Goal: Task Accomplishment & Management: Use online tool/utility

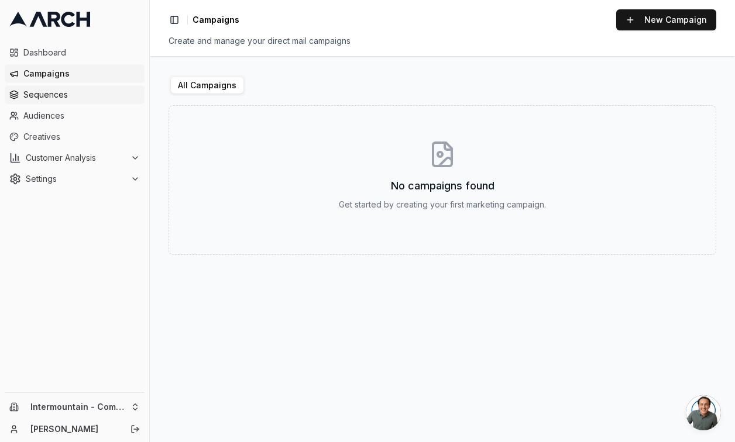
click at [73, 101] on link "Sequences" at bounding box center [75, 94] width 140 height 19
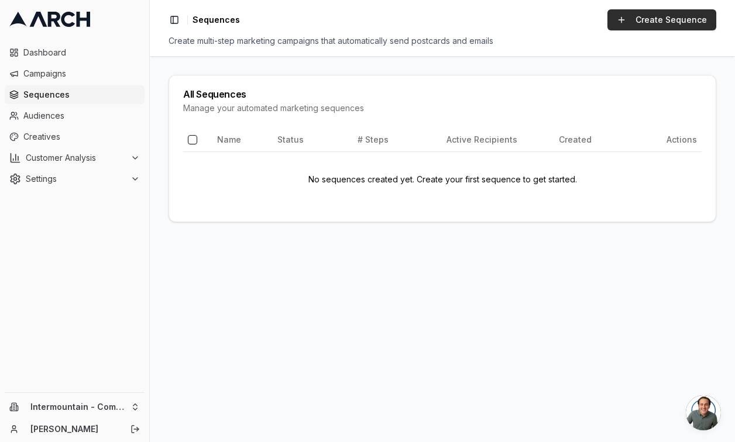
click at [631, 25] on link "Create Sequence" at bounding box center [661, 19] width 109 height 21
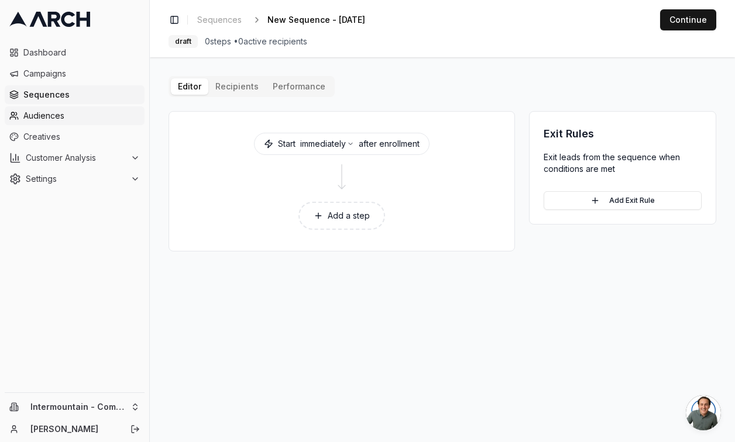
click at [52, 119] on span "Audiences" at bounding box center [81, 116] width 116 height 12
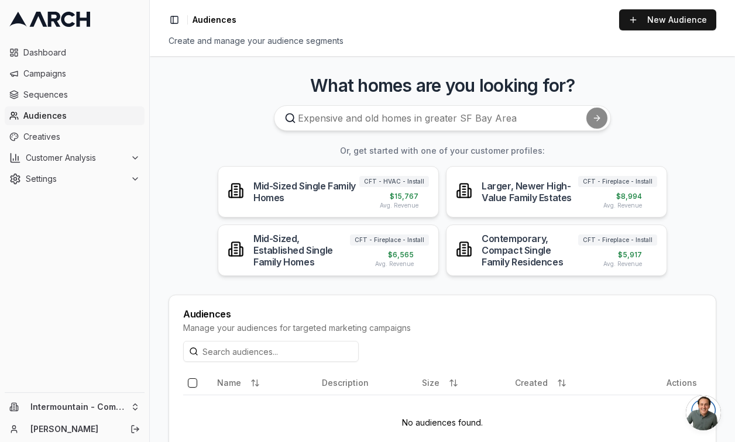
scroll to position [42, 0]
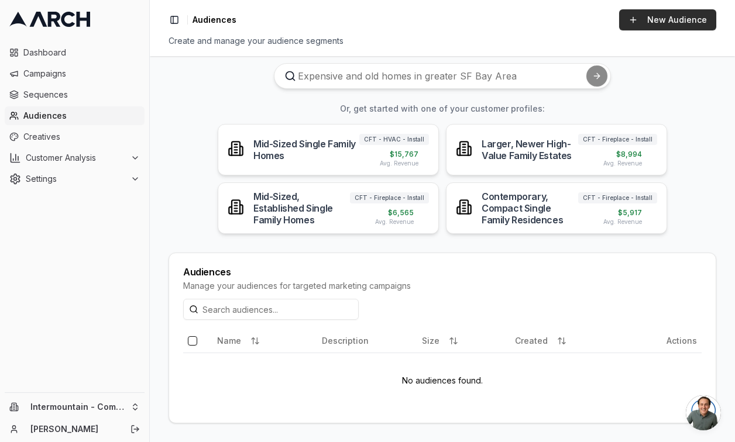
click at [653, 13] on link "New Audience" at bounding box center [667, 19] width 97 height 21
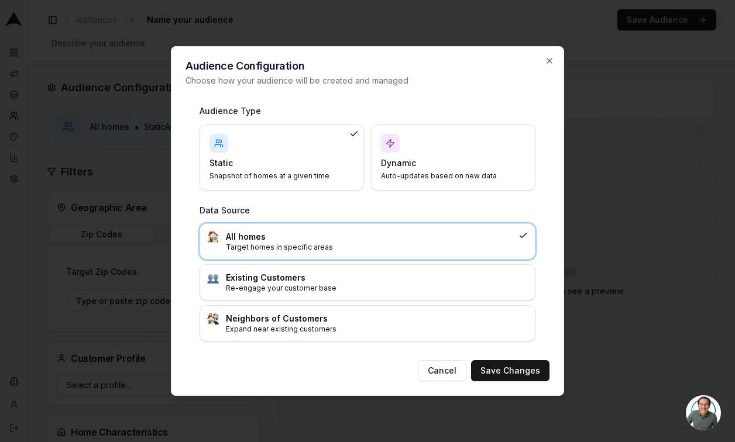
click at [415, 173] on p "Auto-updates based on new data" at bounding box center [446, 175] width 130 height 9
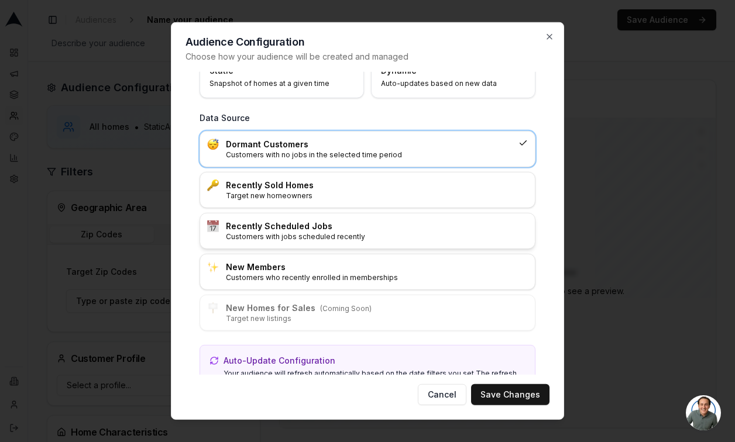
scroll to position [76, 0]
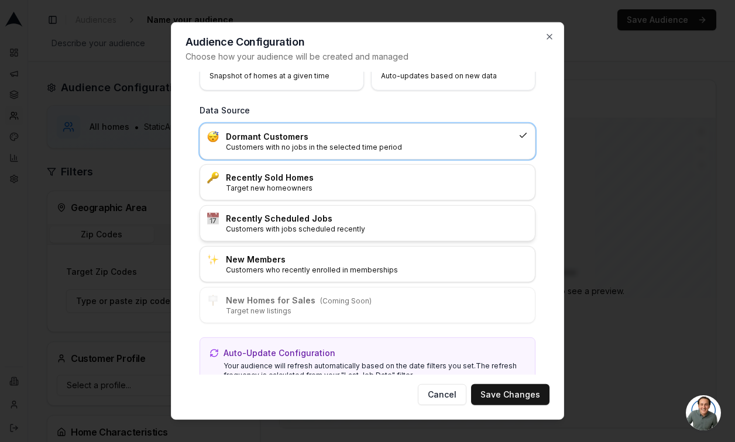
click at [360, 226] on p "Customers with jobs scheduled recently" at bounding box center [377, 229] width 302 height 9
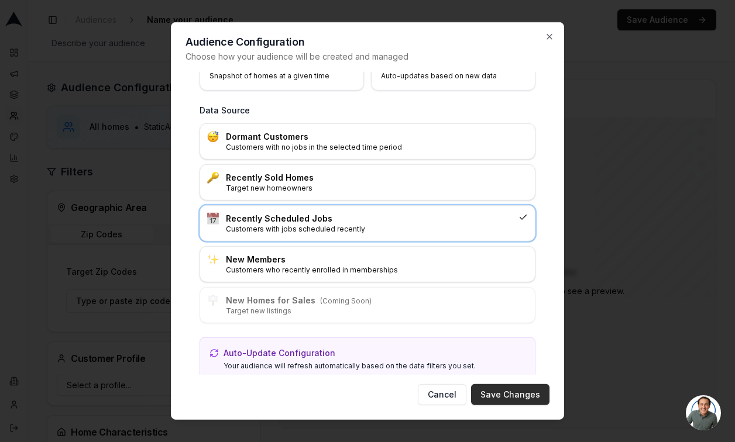
click at [503, 398] on button "Save Changes" at bounding box center [510, 394] width 78 height 21
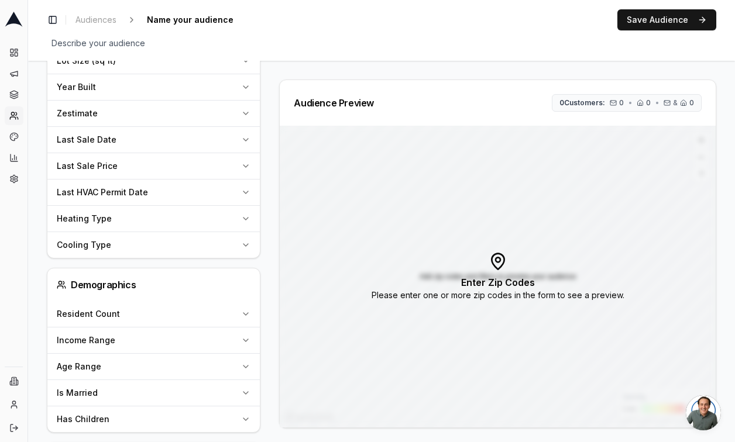
scroll to position [1098, 0]
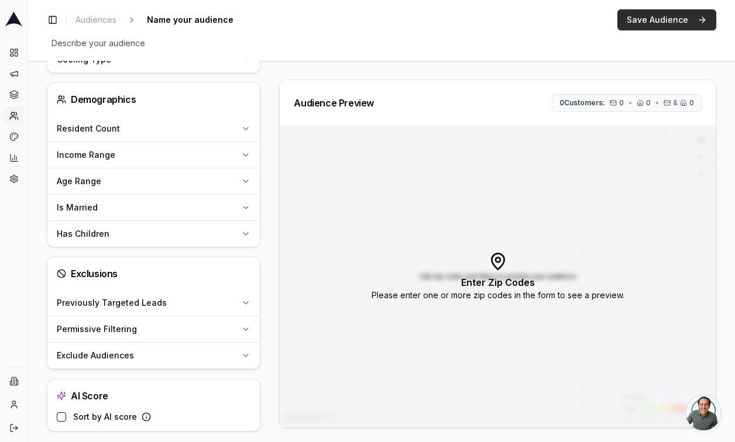
click at [682, 20] on button "Save Audience" at bounding box center [666, 19] width 99 height 21
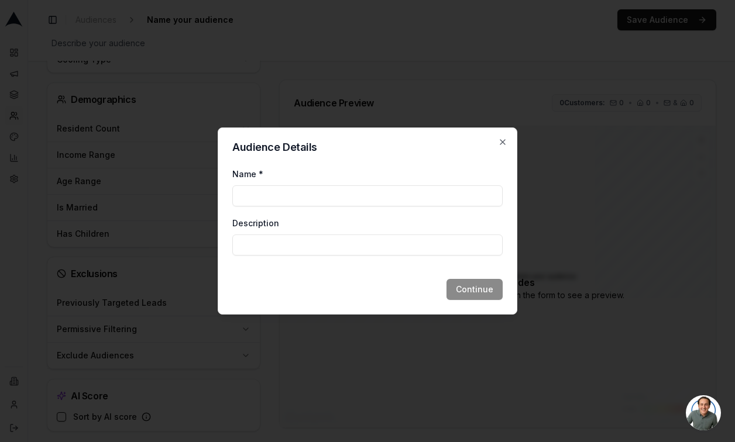
click at [403, 198] on input "Name *" at bounding box center [367, 195] width 270 height 21
click at [301, 193] on input "Name *" at bounding box center [367, 195] width 270 height 21
type input "J"
type input "Recent Jobs Booked"
click at [491, 293] on button "Continue" at bounding box center [474, 289] width 56 height 21
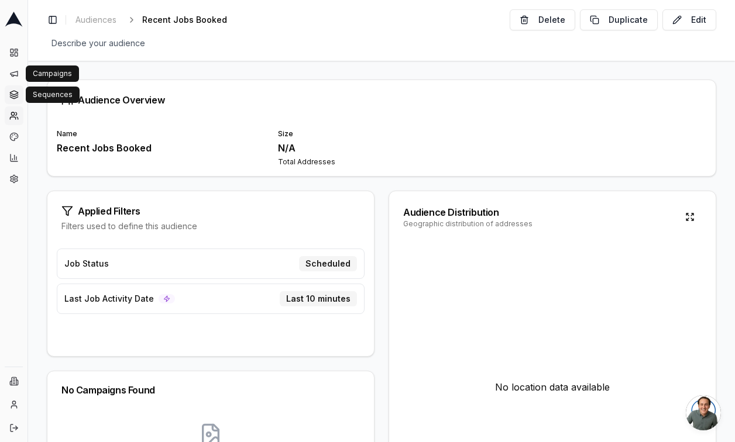
click at [10, 96] on icon at bounding box center [13, 94] width 9 height 9
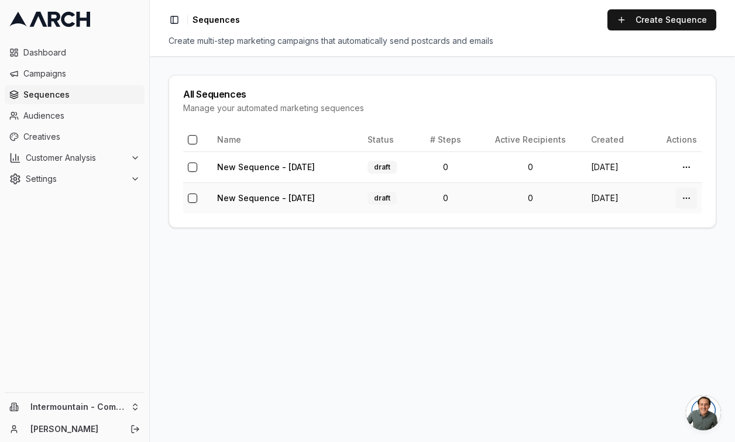
click at [690, 201] on html "Dashboard Campaigns Sequences Audiences Creatives Customer Analysis Settings In…" at bounding box center [367, 221] width 735 height 442
click at [633, 283] on div "Delete" at bounding box center [659, 285] width 69 height 19
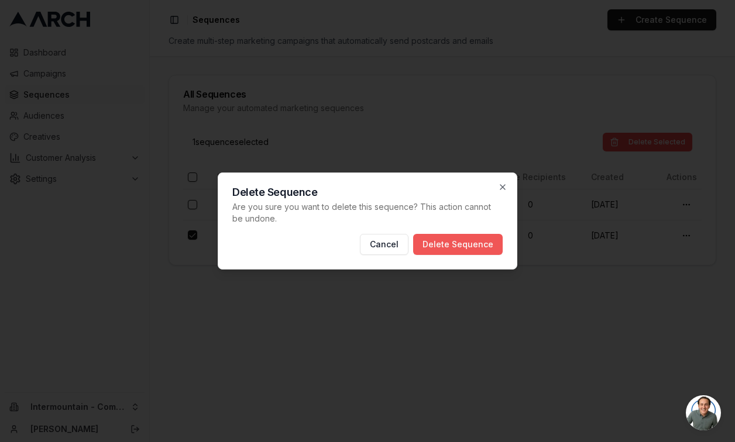
click at [494, 246] on button "Delete Sequence" at bounding box center [458, 244] width 90 height 21
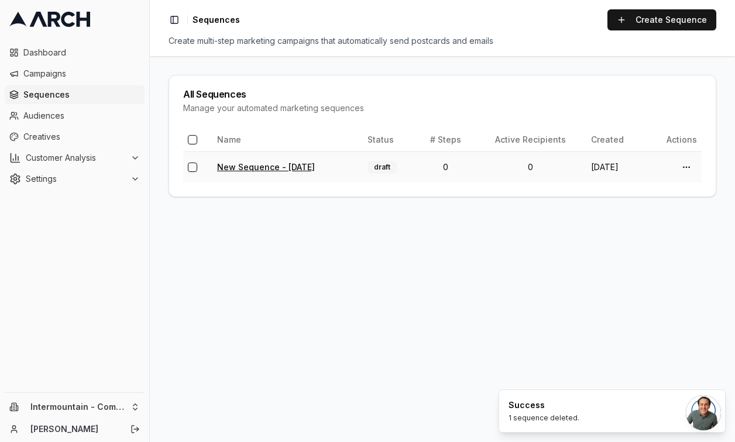
click at [288, 170] on link "New Sequence - Sep 4, 2025" at bounding box center [266, 167] width 98 height 10
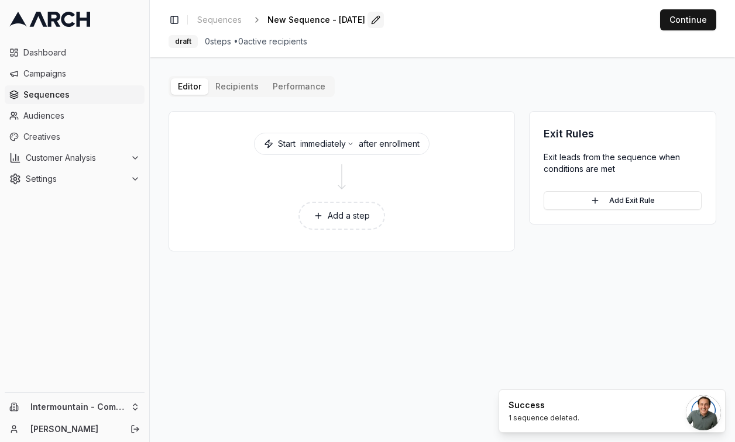
click at [384, 23] on button "Edit" at bounding box center [375, 20] width 16 height 16
type input "New Job Booked"
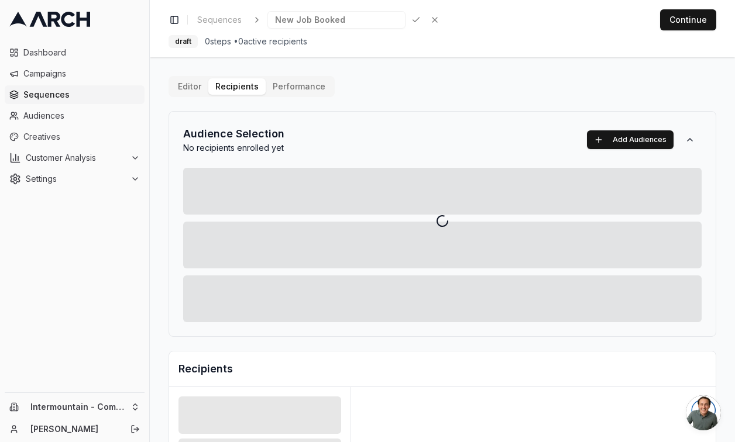
click at [240, 92] on div "Editor Recipients Performance Audience Selection No recipients enrolled yet Add…" at bounding box center [443, 407] width 548 height 663
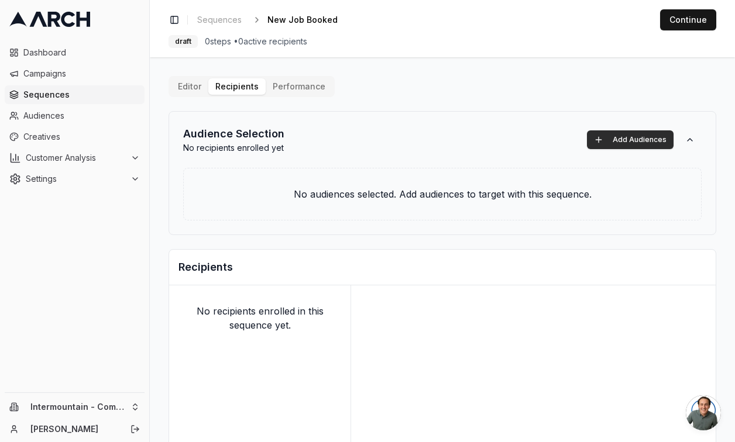
click at [613, 142] on button "Add Audiences" at bounding box center [630, 139] width 87 height 19
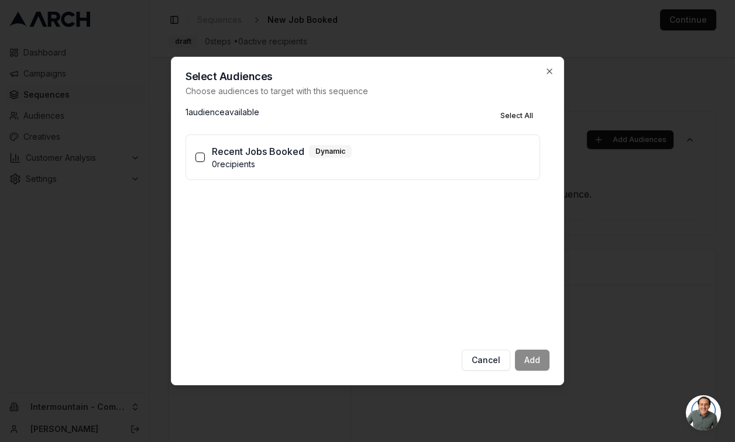
click at [228, 163] on p "0 recipients" at bounding box center [371, 165] width 318 height 12
click at [205, 162] on button "Recent Jobs Booked Dynamic 0 recipients" at bounding box center [199, 157] width 9 height 9
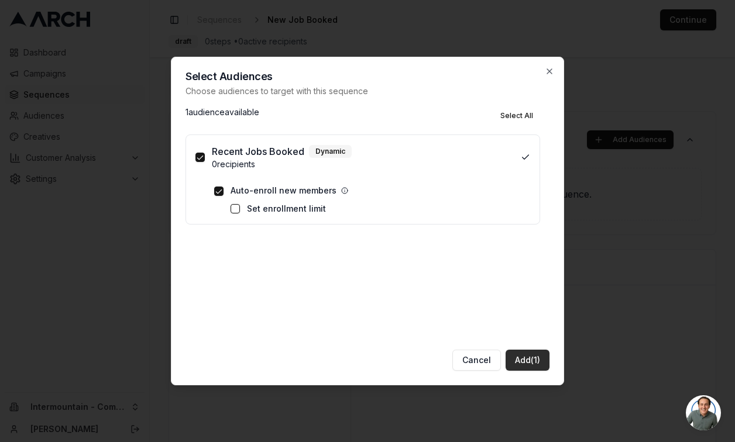
click at [515, 359] on button "Add (1)" at bounding box center [528, 360] width 44 height 21
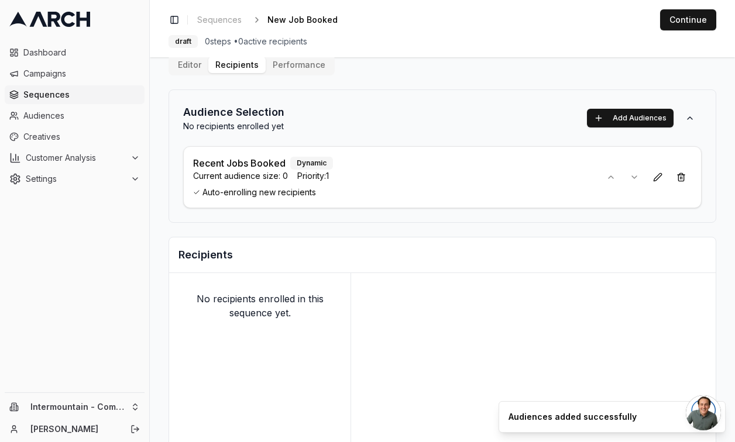
scroll to position [23, 0]
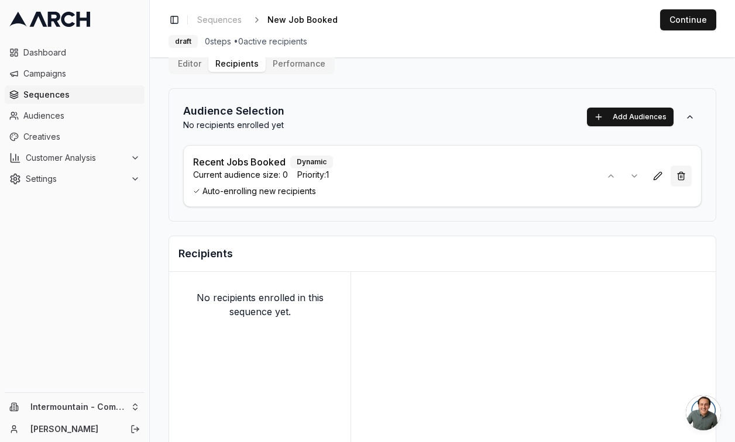
click at [676, 177] on button at bounding box center [681, 176] width 21 height 21
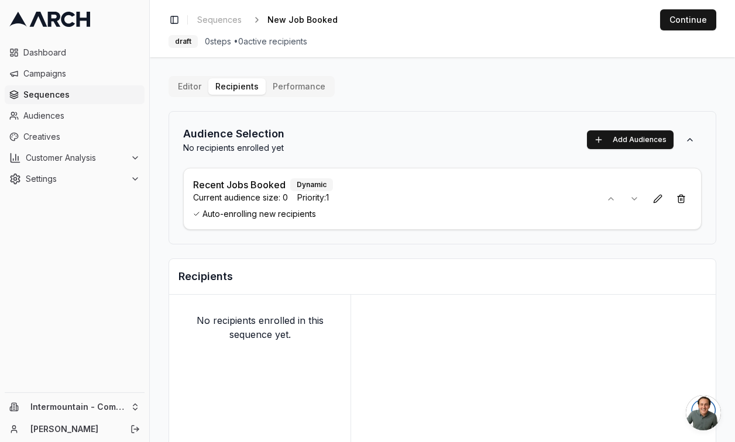
click at [196, 97] on div "Editor Recipients Performance Audience Selection No recipients enrolled yet Add…" at bounding box center [443, 361] width 548 height 571
click at [191, 88] on button "Editor" at bounding box center [189, 86] width 37 height 16
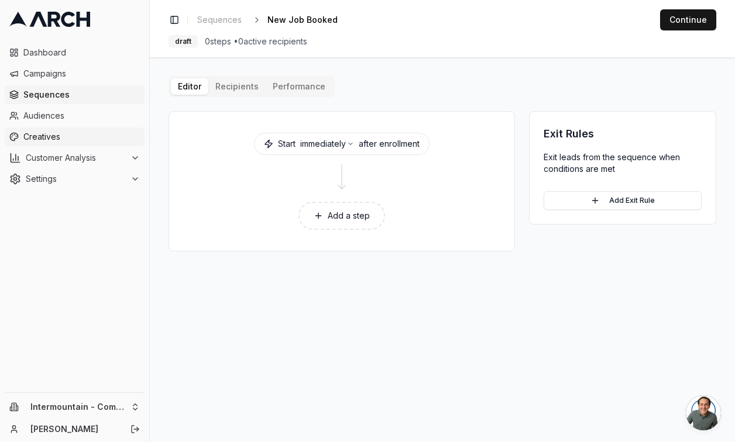
click at [37, 142] on span "Creatives" at bounding box center [81, 137] width 116 height 12
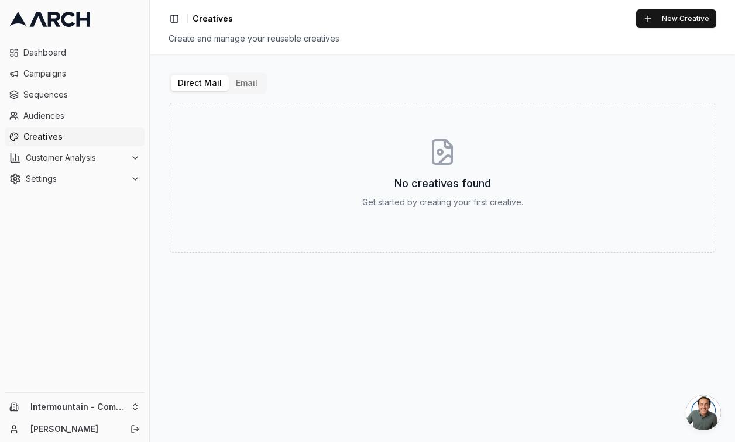
click at [250, 85] on button "Email" at bounding box center [247, 83] width 36 height 16
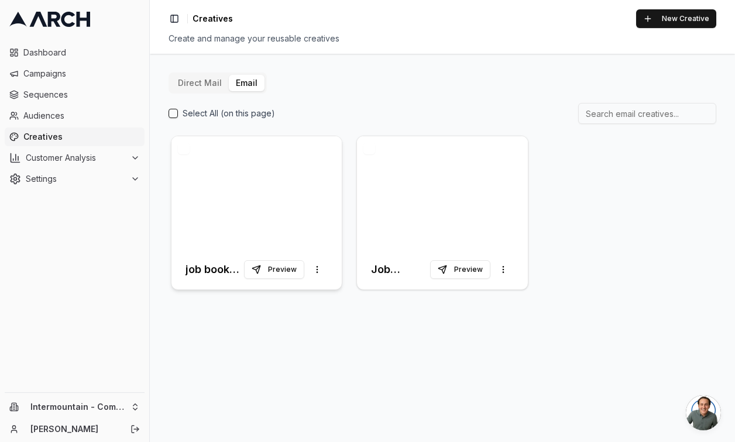
click at [262, 202] on div at bounding box center [256, 193] width 170 height 114
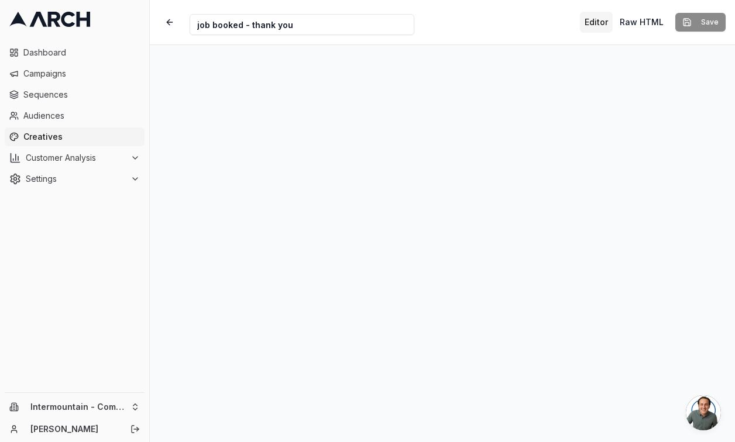
click at [445, 22] on div "Creative Name job booked - thank you Editor Raw HTML Save" at bounding box center [442, 22] width 585 height 44
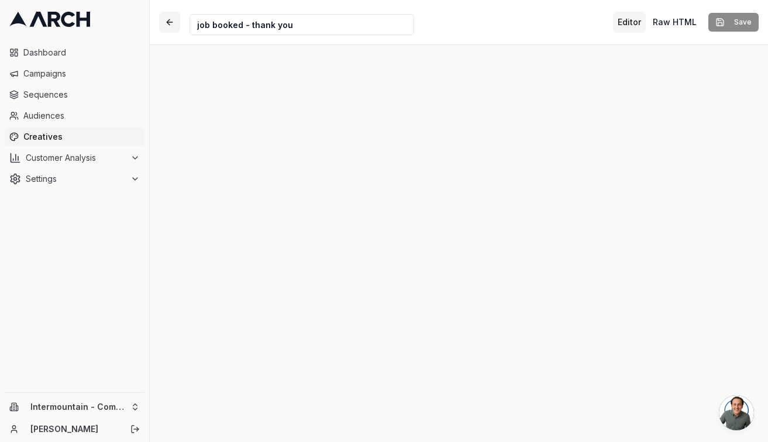
click at [164, 18] on button "button" at bounding box center [169, 22] width 21 height 21
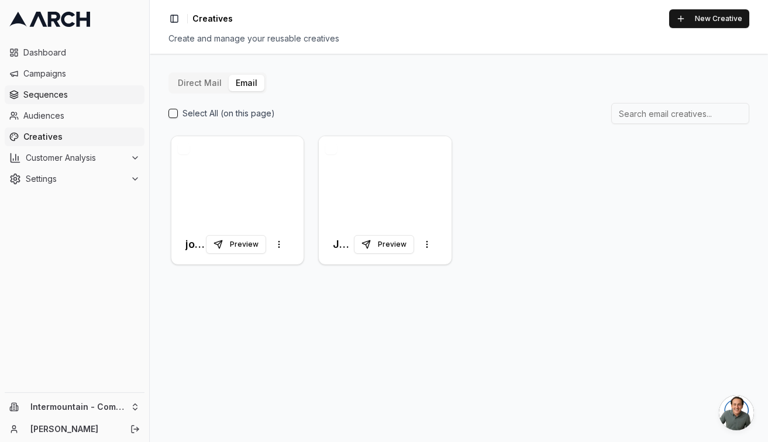
click at [64, 97] on span "Sequences" at bounding box center [81, 95] width 116 height 12
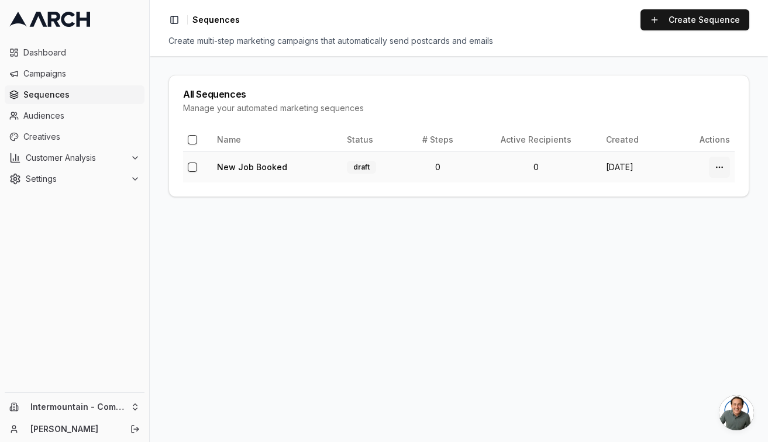
click at [719, 169] on html "Dashboard Campaigns Sequences Audiences Creatives Customer Analysis Settings In…" at bounding box center [384, 221] width 768 height 442
click at [610, 255] on html "Dashboard Campaigns Sequences Audiences Creatives Customer Analysis Settings In…" at bounding box center [384, 221] width 768 height 442
